Goal: Browse casually: Explore the website without a specific task or goal

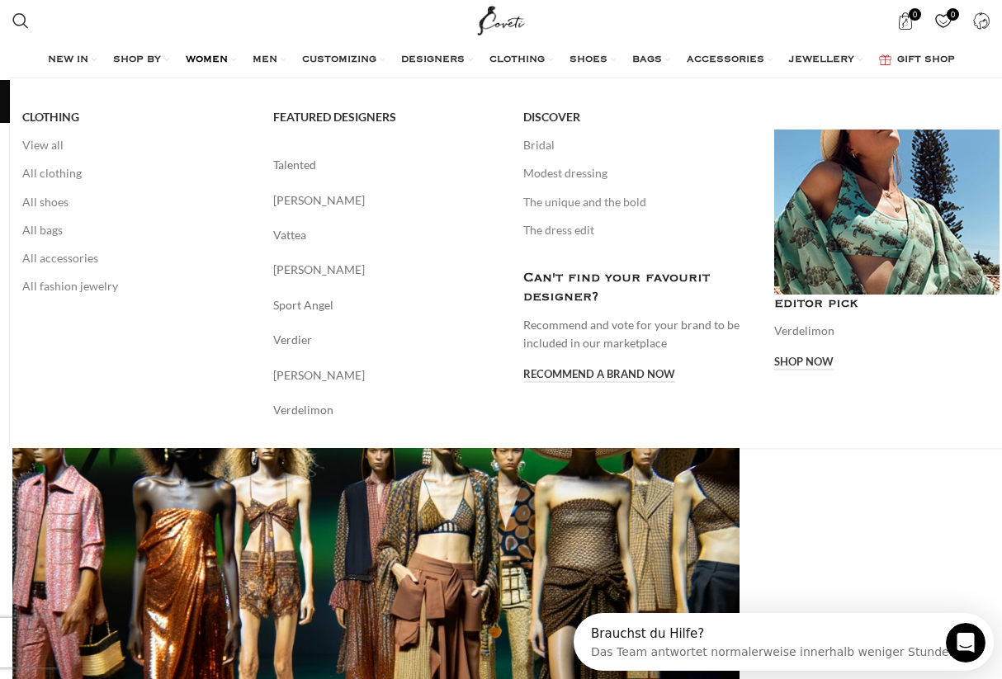
click at [198, 59] on span "WOMEN" at bounding box center [207, 60] width 42 height 13
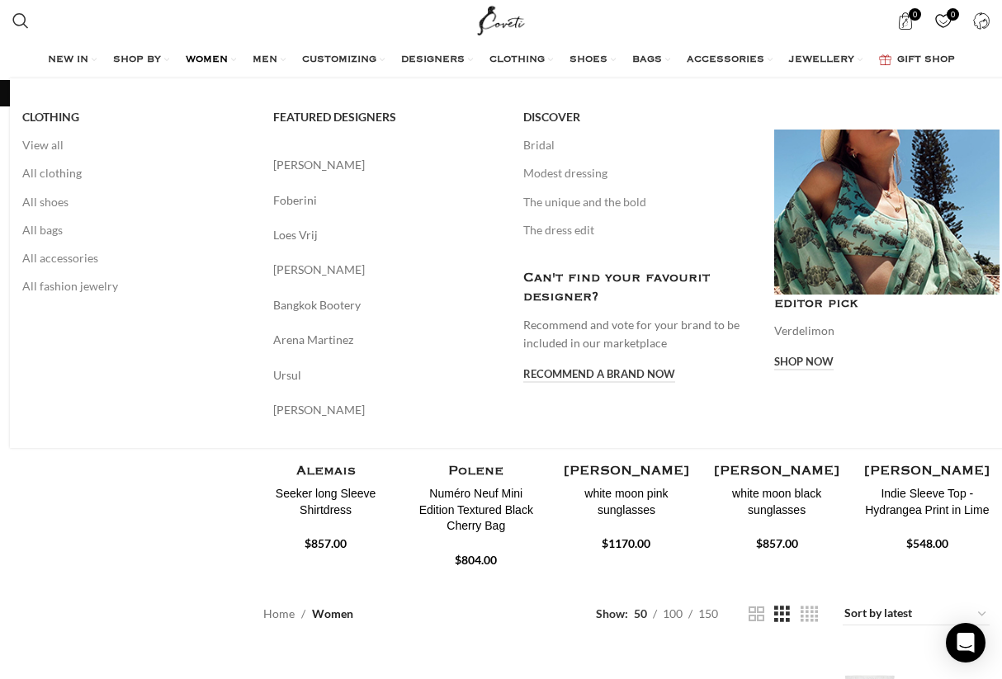
click at [187, 57] on span "WOMEN" at bounding box center [207, 60] width 42 height 13
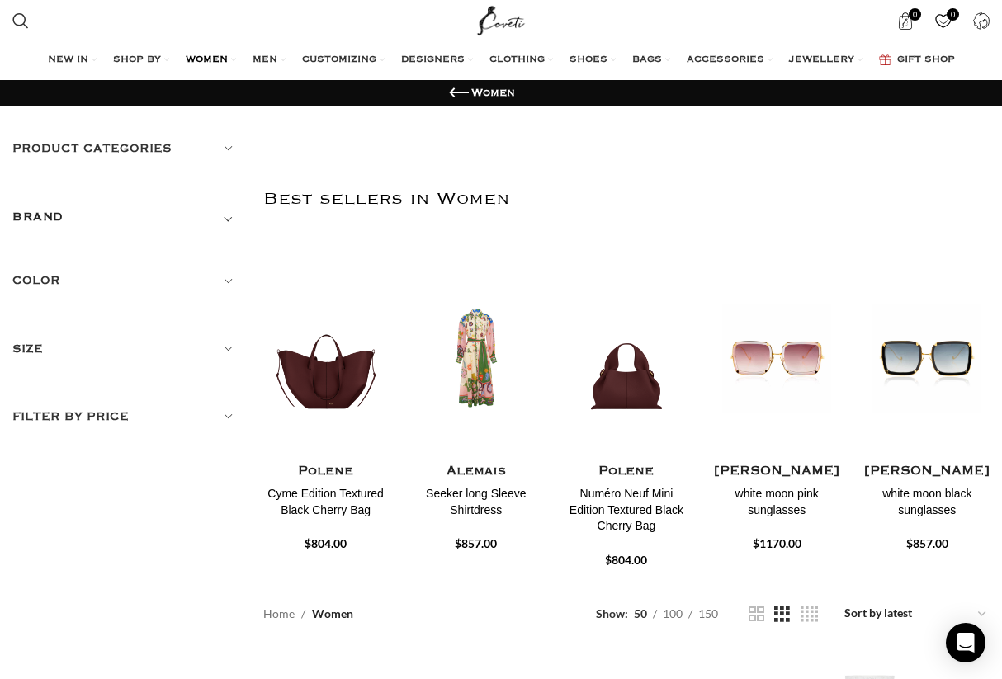
click at [503, 27] on img "Site logo" at bounding box center [501, 20] width 55 height 41
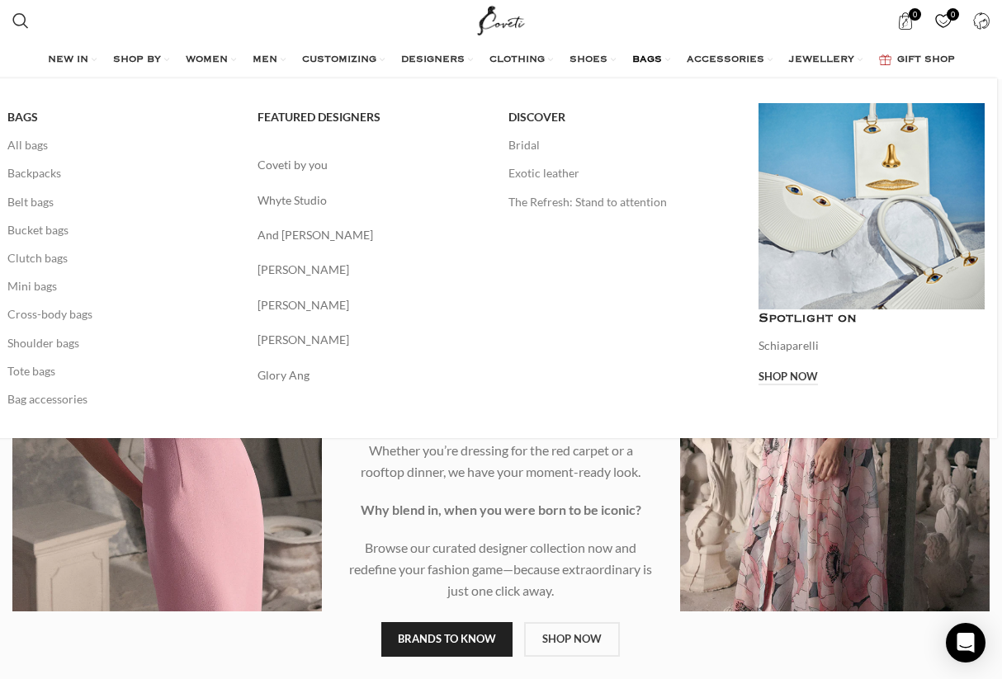
click at [654, 59] on span "BAGS" at bounding box center [647, 60] width 30 height 13
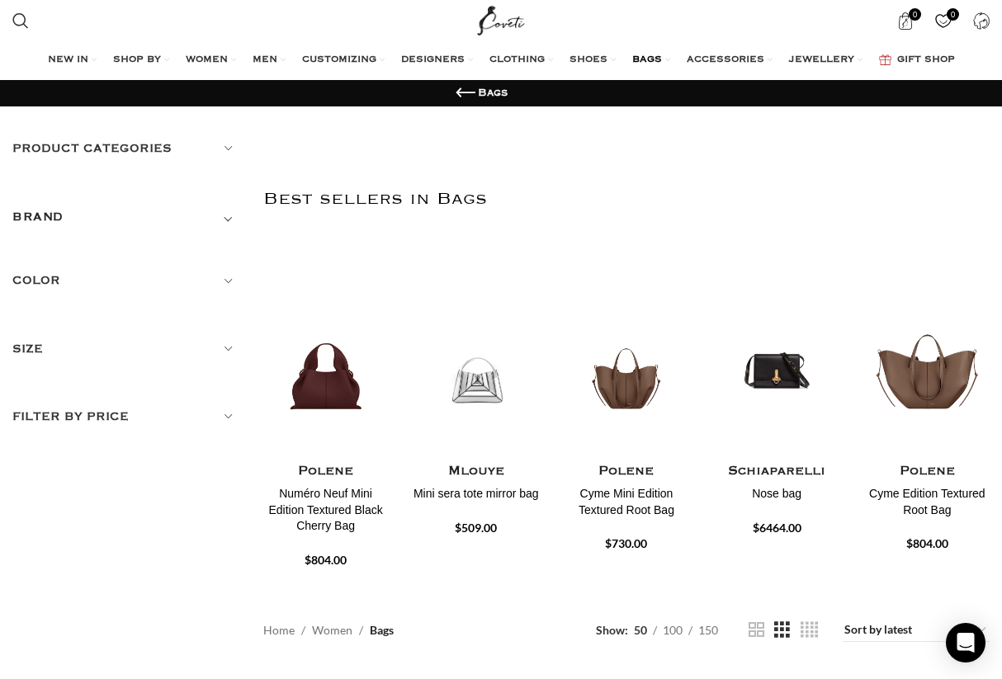
click at [139, 145] on h5 "Product categories" at bounding box center [125, 148] width 226 height 18
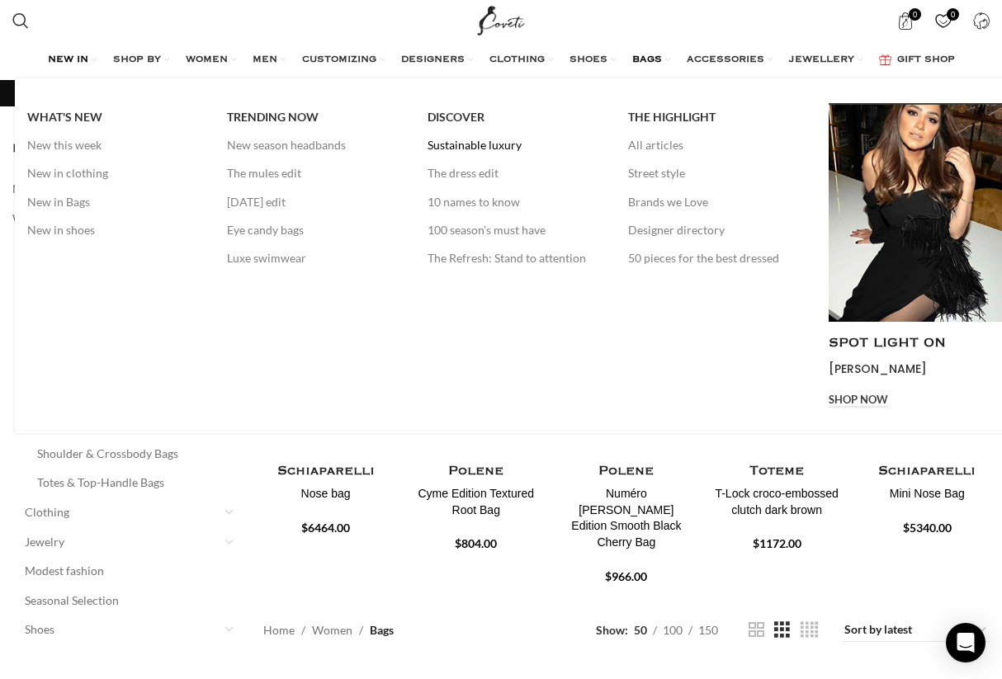
click at [460, 144] on link "Sustainable luxury" at bounding box center [515, 145] width 176 height 28
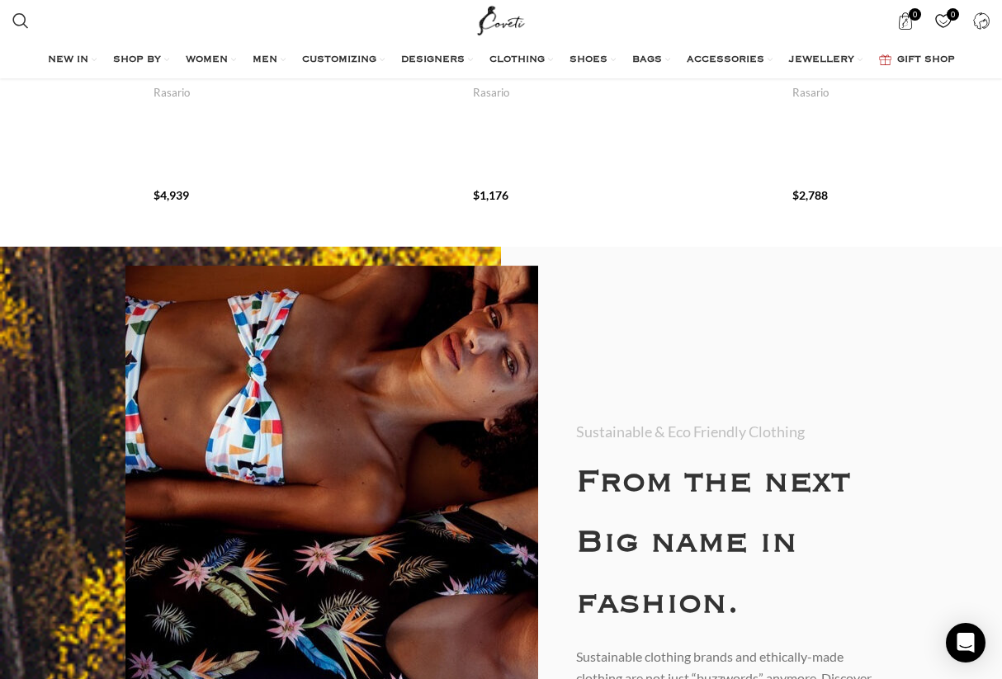
scroll to position [791, 0]
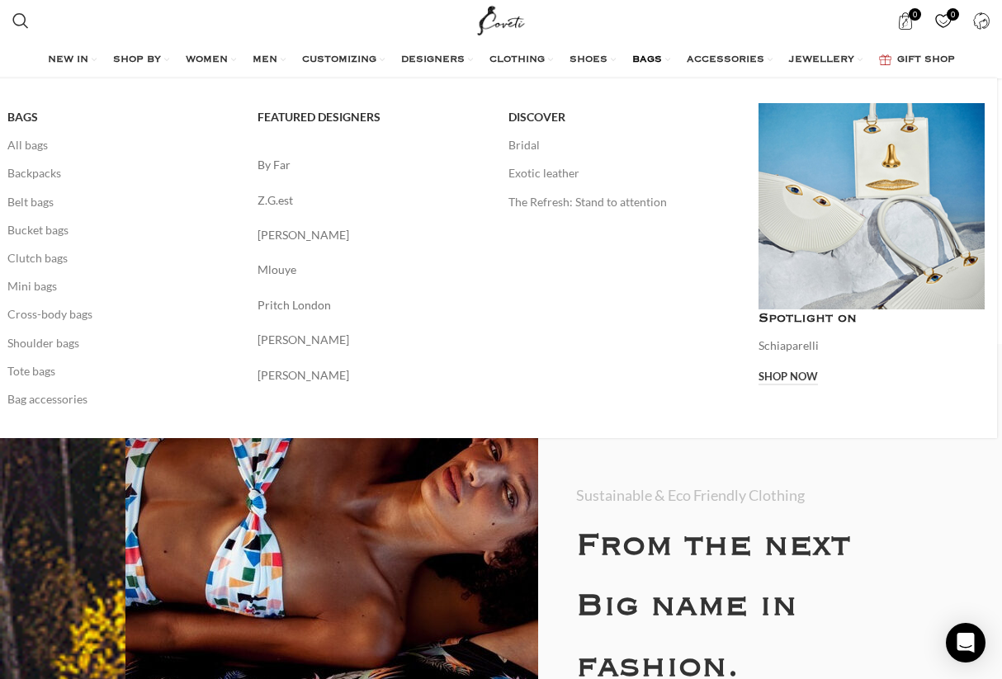
click at [866, 281] on link "Banner link" at bounding box center [871, 206] width 226 height 206
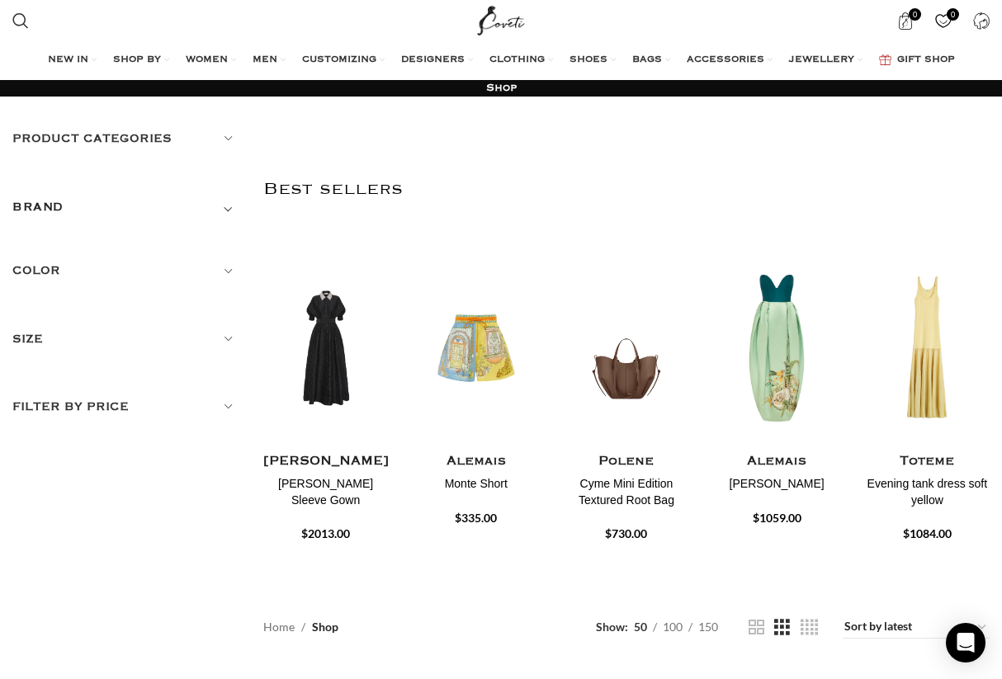
click at [498, 18] on img "Site logo" at bounding box center [501, 20] width 55 height 41
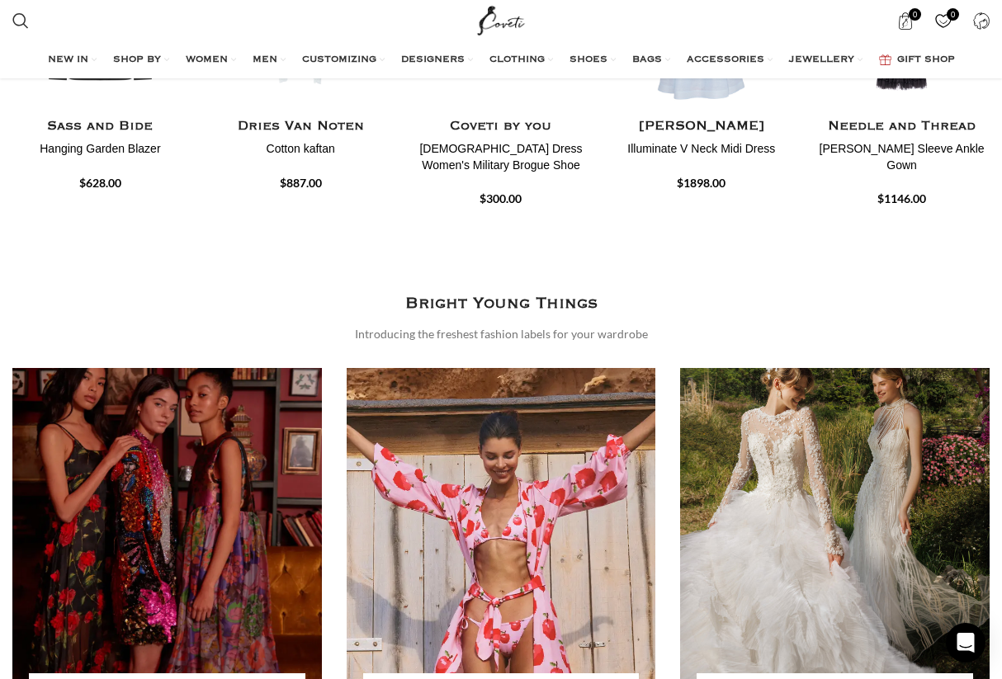
scroll to position [1763, 0]
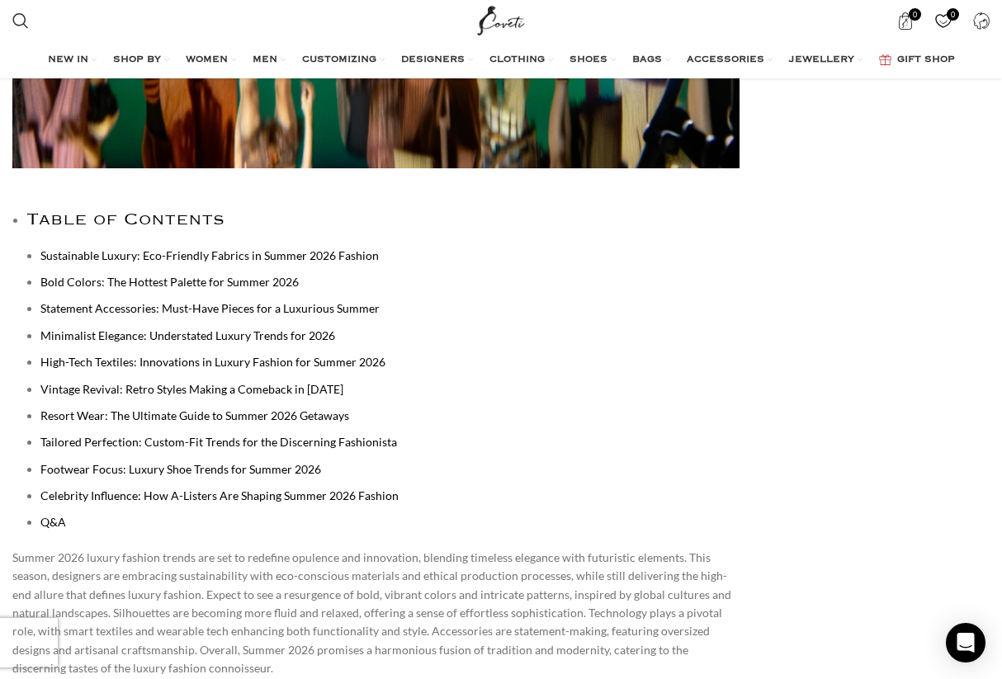
scroll to position [830, 0]
